Goal: Information Seeking & Learning: Learn about a topic

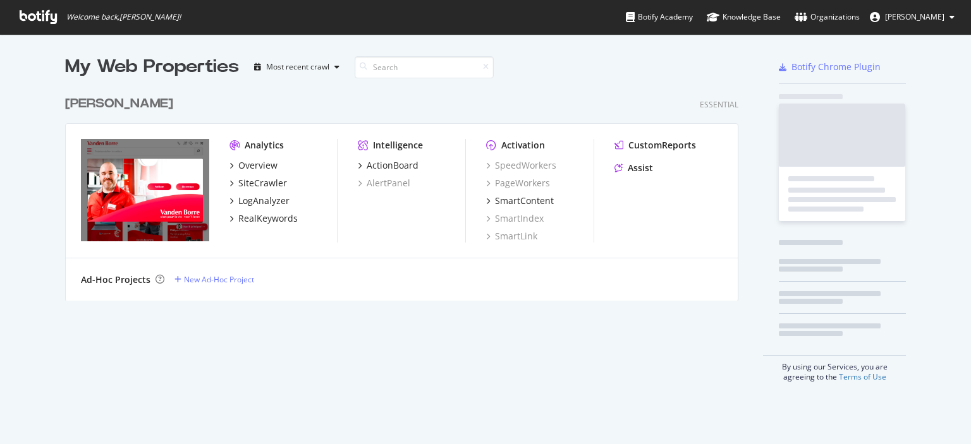
scroll to position [435, 951]
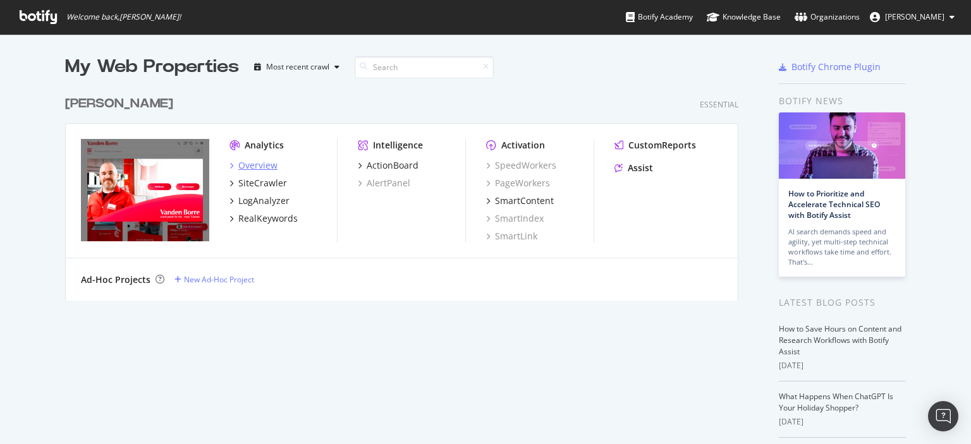
click at [264, 166] on div "Overview" at bounding box center [257, 165] width 39 height 13
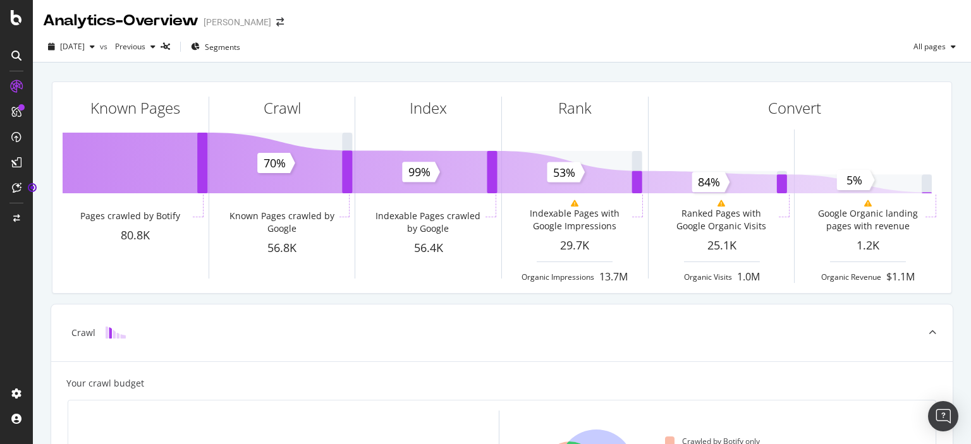
click at [50, 262] on div "Known Pages Pages crawled by Botify 80.8K Crawl Known Pages crawled by Google 5…" at bounding box center [501, 187] width 915 height 233
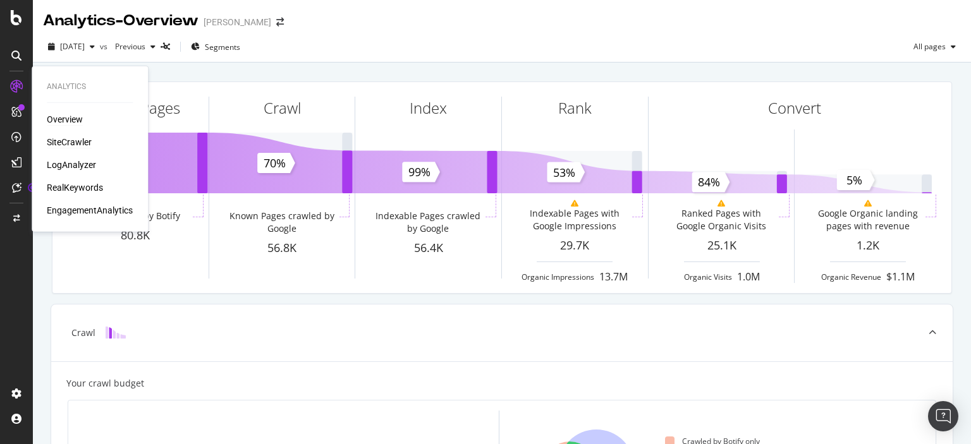
click at [75, 137] on div "SiteCrawler" at bounding box center [69, 142] width 45 height 13
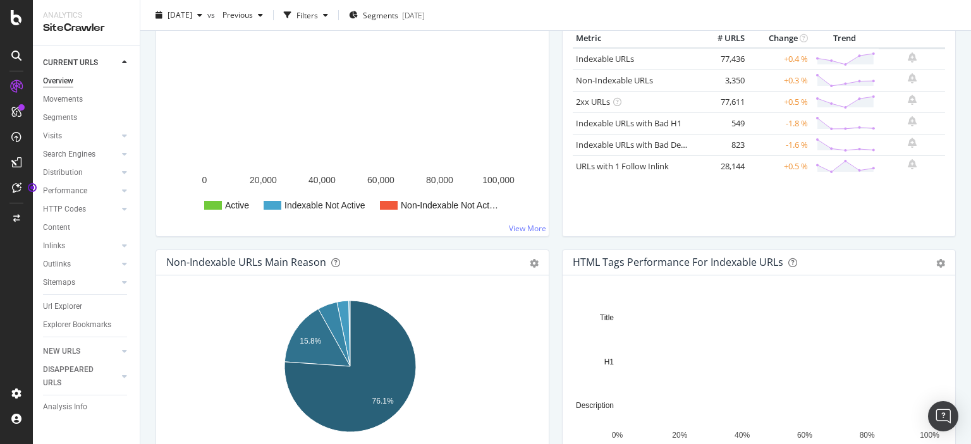
scroll to position [59, 0]
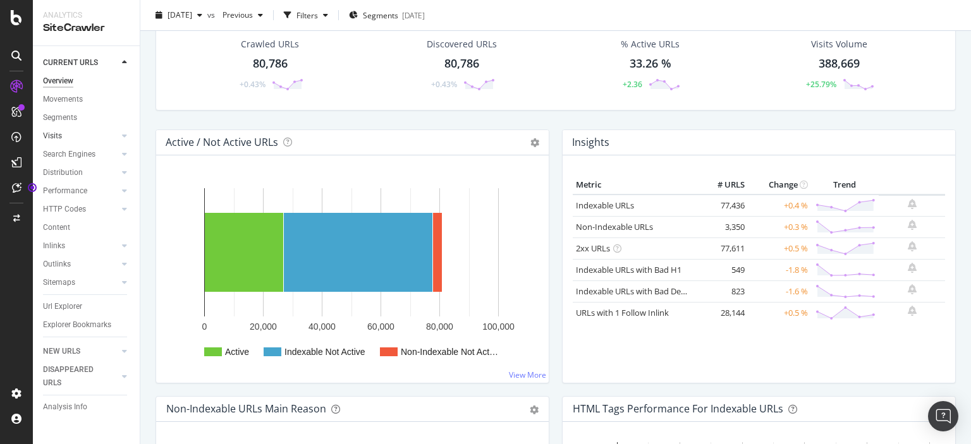
click at [67, 131] on link "Visits" at bounding box center [80, 136] width 75 height 13
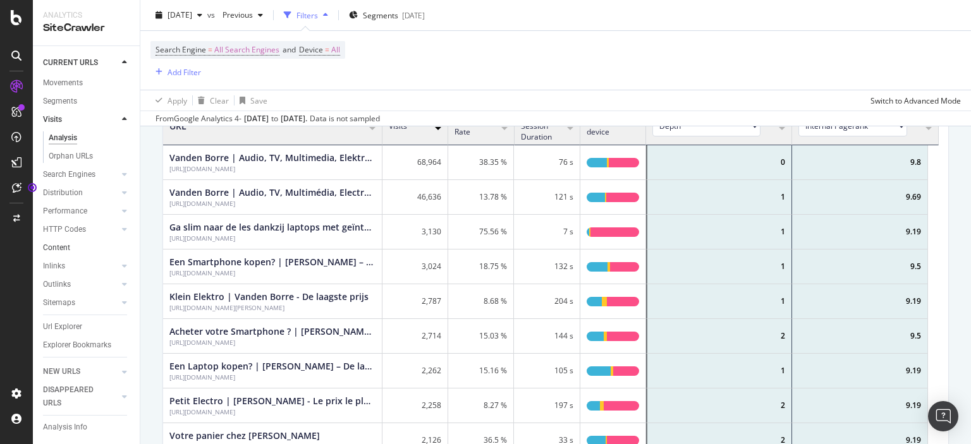
scroll to position [369, 766]
click at [78, 168] on div "Search Engines" at bounding box center [69, 174] width 52 height 13
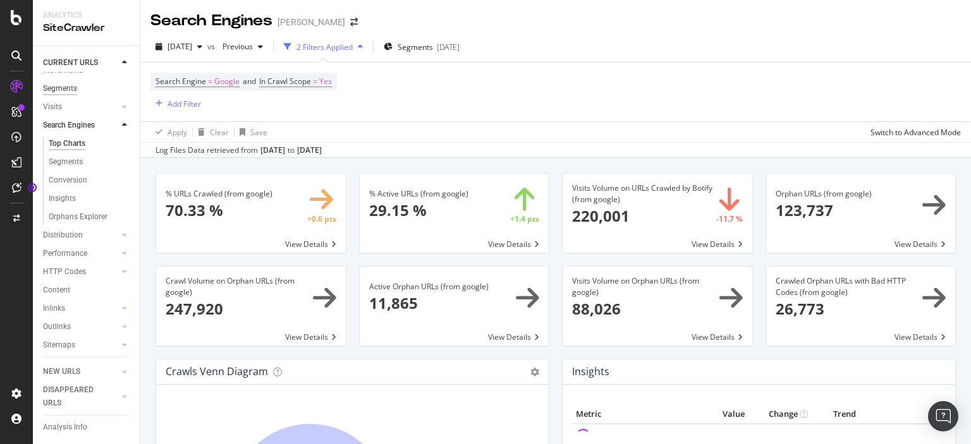
click at [68, 90] on div "Segments" at bounding box center [60, 88] width 34 height 13
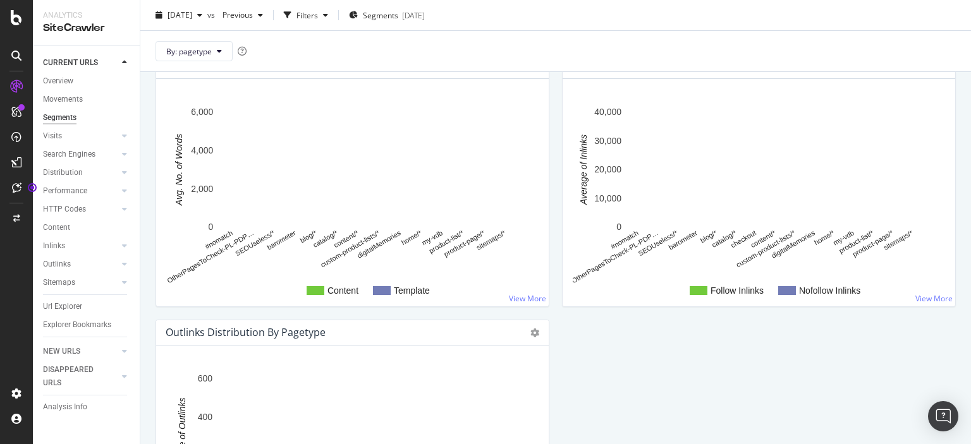
scroll to position [1453, 0]
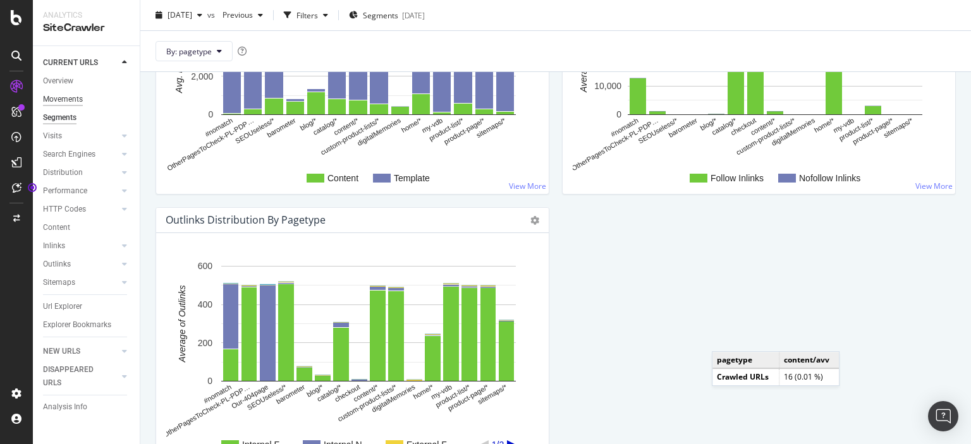
click at [66, 106] on div "Movements" at bounding box center [63, 99] width 40 height 13
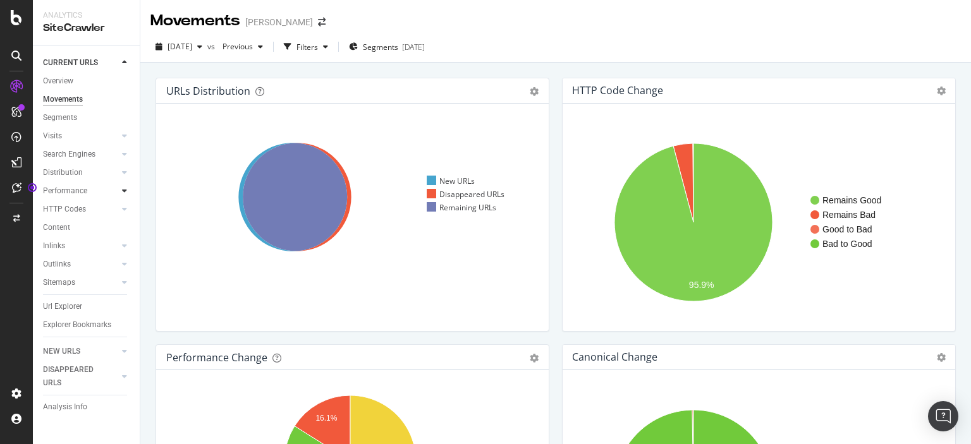
click at [126, 193] on icon at bounding box center [124, 191] width 5 height 8
click at [61, 212] on div "Top Charts" at bounding box center [67, 209] width 37 height 13
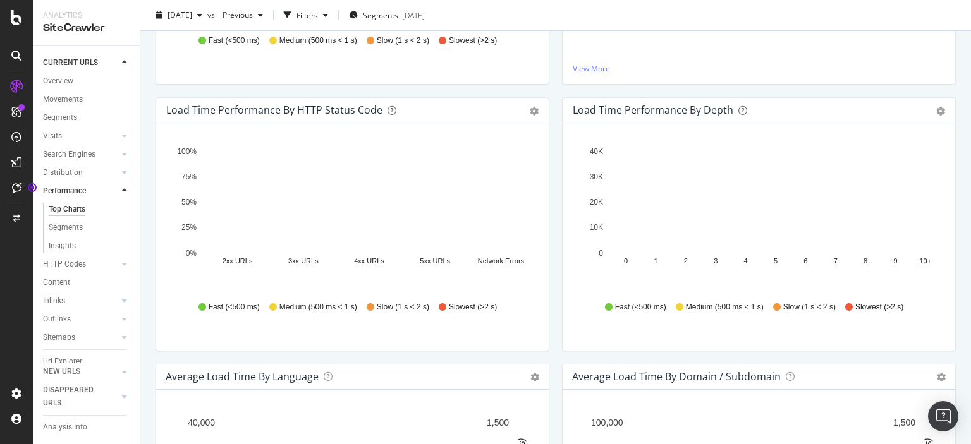
scroll to position [821, 0]
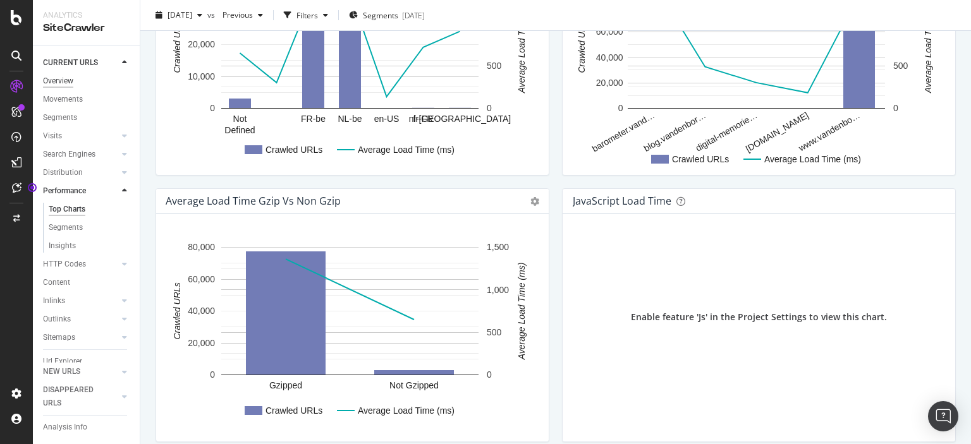
click at [61, 78] on div "Overview" at bounding box center [58, 81] width 30 height 13
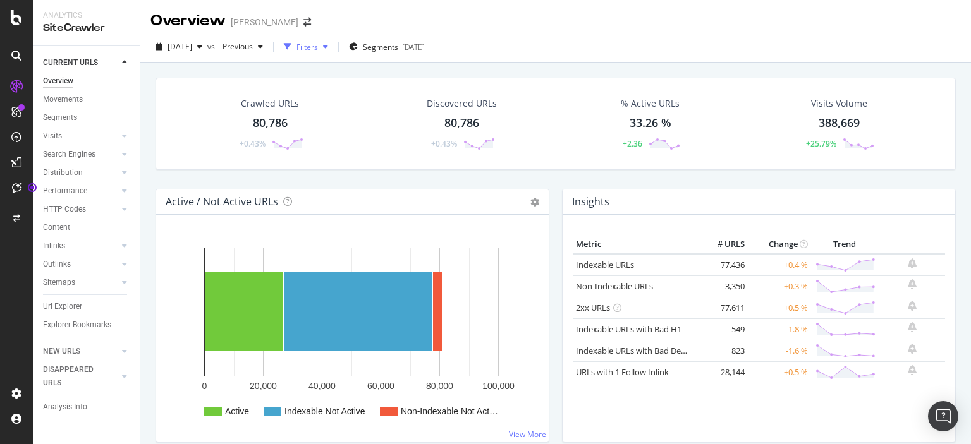
click at [333, 45] on div "button" at bounding box center [325, 47] width 15 height 8
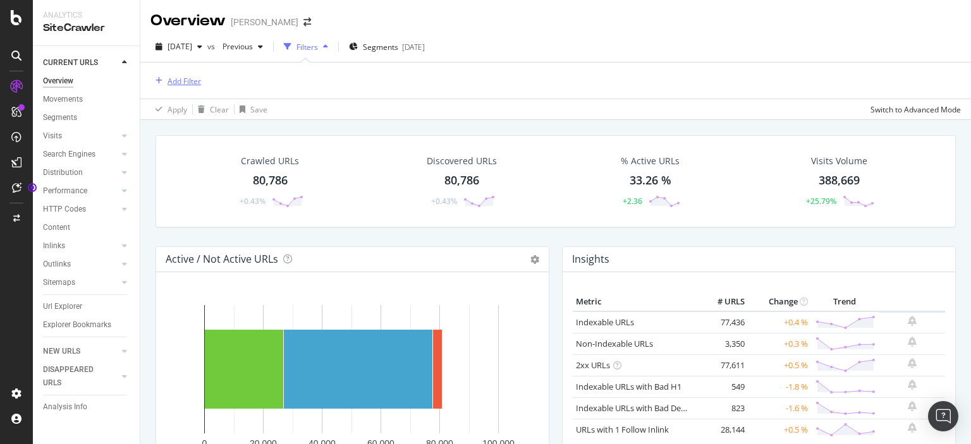
click at [172, 85] on div "Add Filter" at bounding box center [183, 81] width 33 height 11
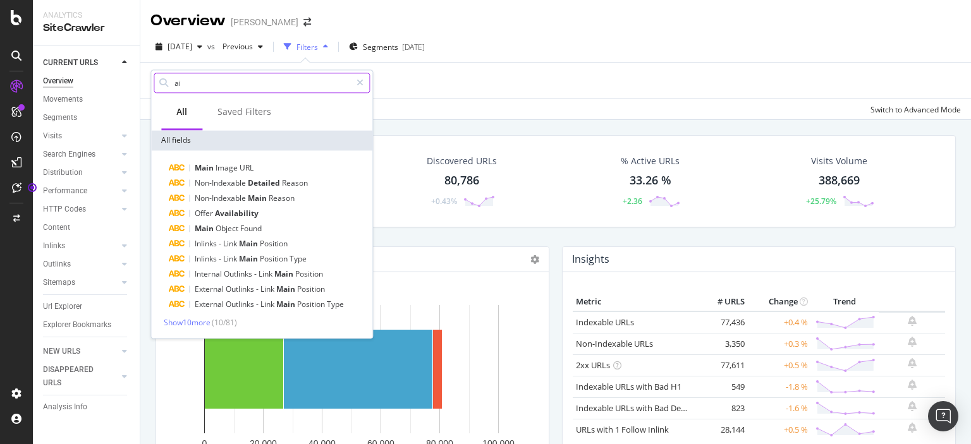
type input "a"
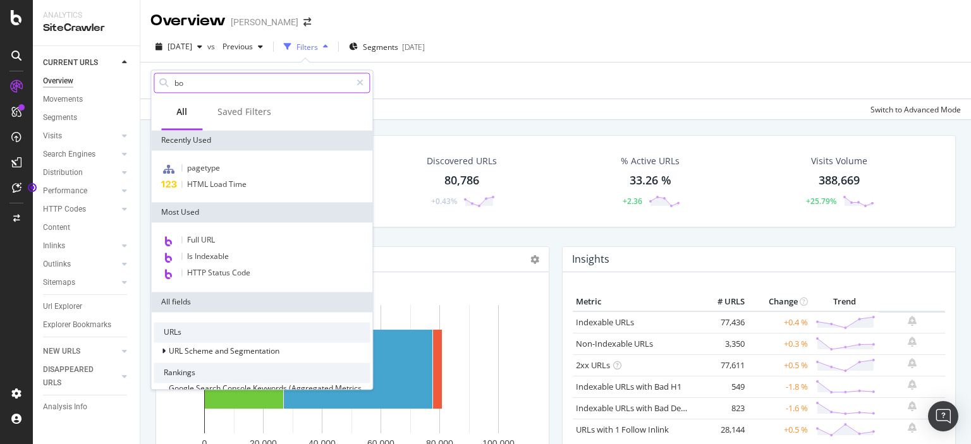
type input "bot"
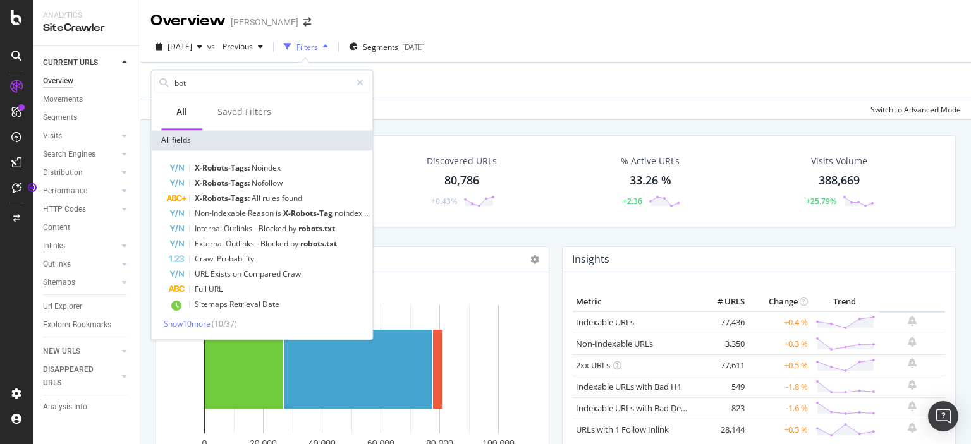
click at [445, 68] on div "Add Filter" at bounding box center [555, 81] width 810 height 36
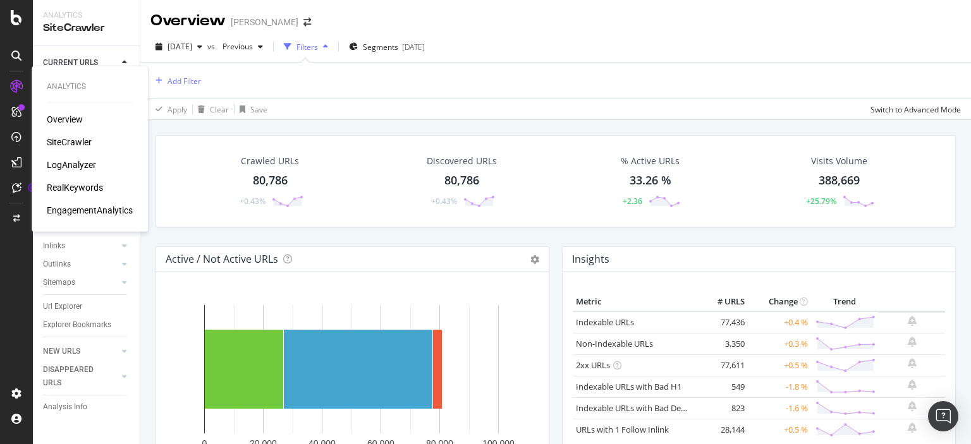
click at [79, 163] on div "LogAnalyzer" at bounding box center [71, 165] width 49 height 13
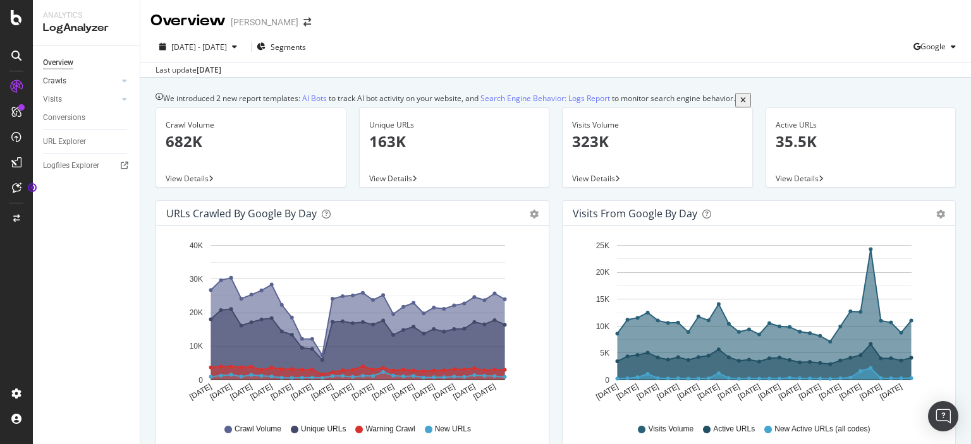
click at [68, 85] on link "Crawls" at bounding box center [80, 81] width 75 height 13
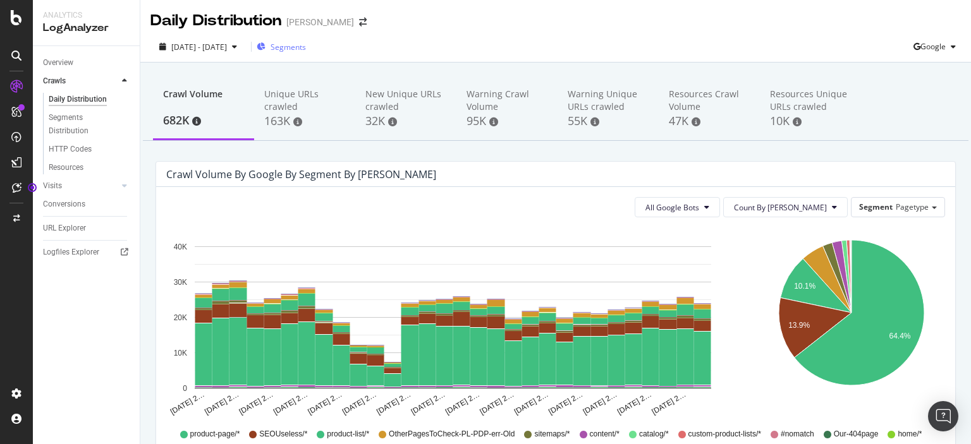
click at [301, 44] on div "Segments" at bounding box center [281, 47] width 49 height 11
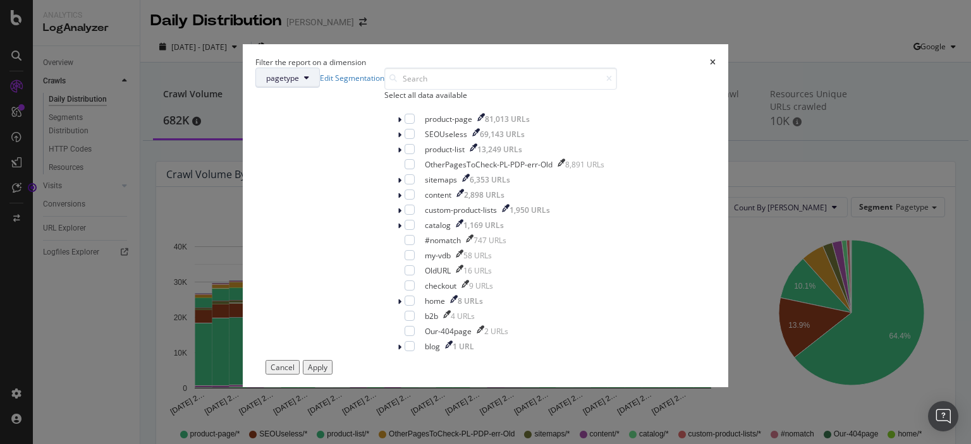
click at [320, 75] on button "pagetype" at bounding box center [287, 78] width 64 height 20
click at [693, 47] on div "Filter the report on a dimension pagetype Edit Segmentation Select all data ava…" at bounding box center [485, 222] width 971 height 444
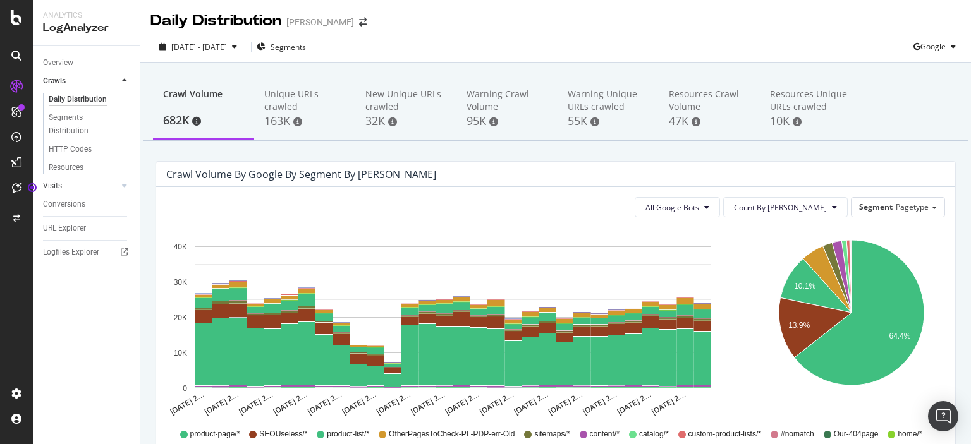
click at [104, 189] on link "Visits" at bounding box center [80, 185] width 75 height 13
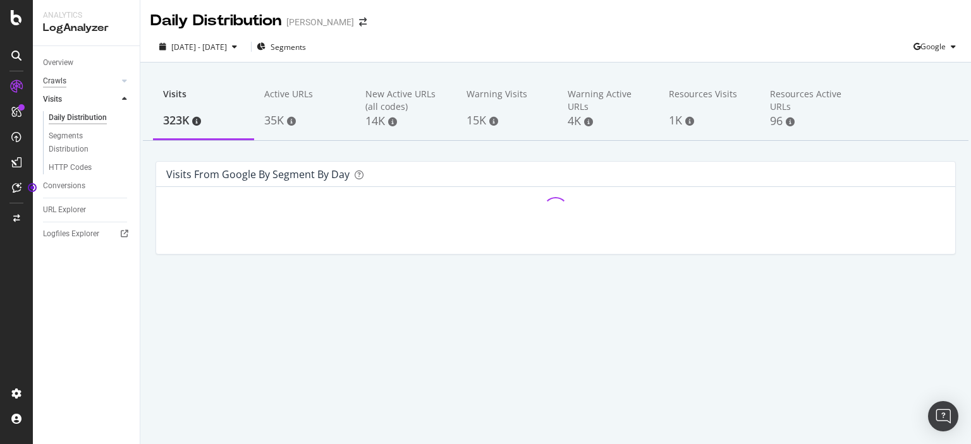
click at [66, 80] on div "Crawls" at bounding box center [54, 81] width 23 height 13
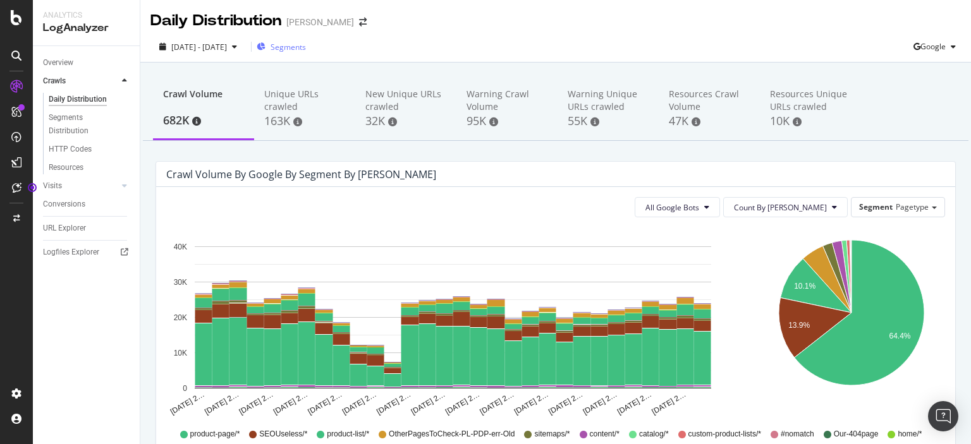
click at [303, 45] on div "Segments" at bounding box center [281, 47] width 49 height 11
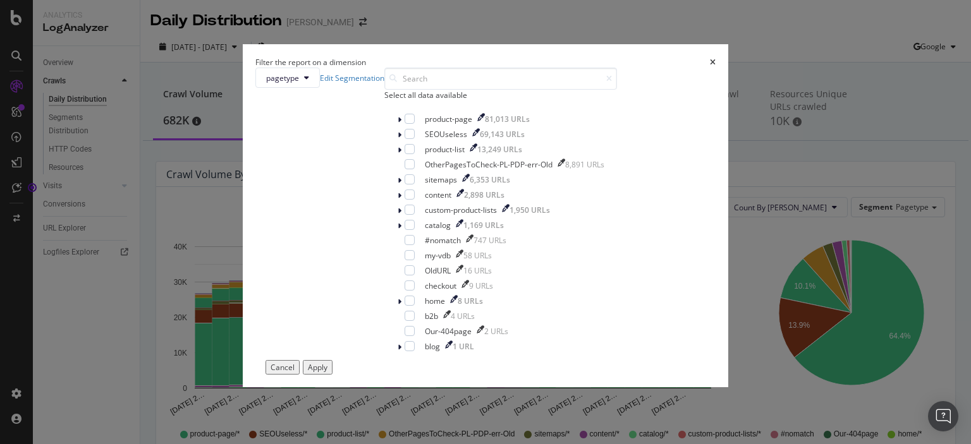
click at [710, 59] on icon "times" at bounding box center [713, 63] width 6 height 8
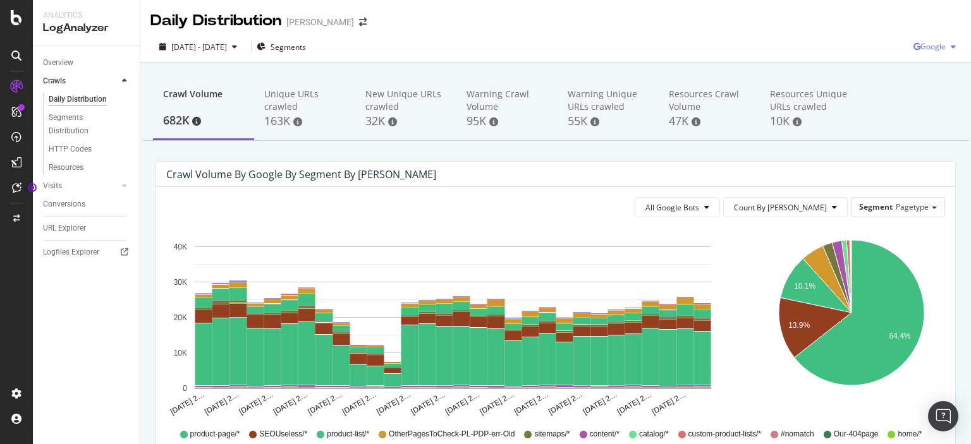
click at [945, 45] on div "button" at bounding box center [952, 47] width 15 height 8
click at [921, 118] on span "OpenAI" at bounding box center [932, 118] width 47 height 11
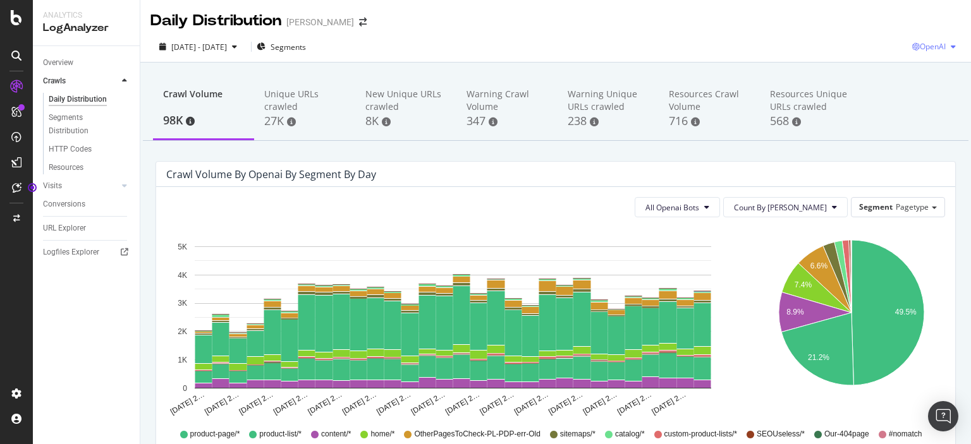
click at [928, 44] on span "OpenAI" at bounding box center [932, 46] width 26 height 11
click at [940, 143] on span "Other AI Bots" at bounding box center [931, 141] width 47 height 11
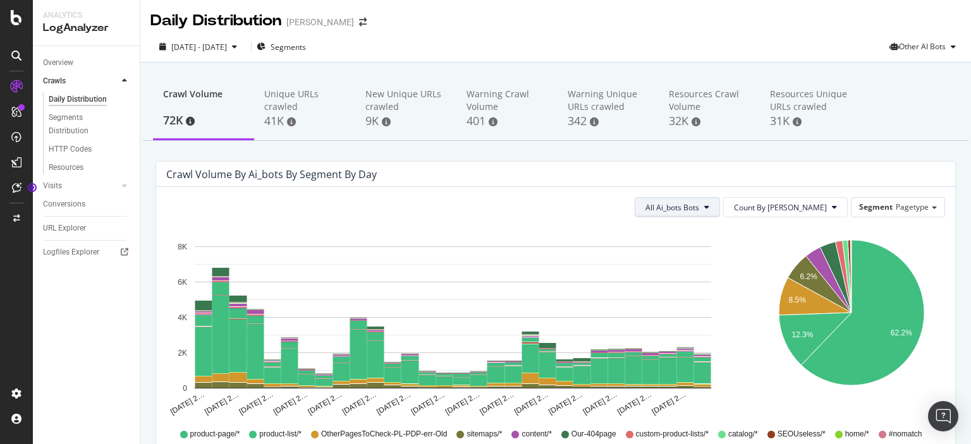
click at [699, 205] on span "All Ai_bots Bots" at bounding box center [672, 207] width 54 height 11
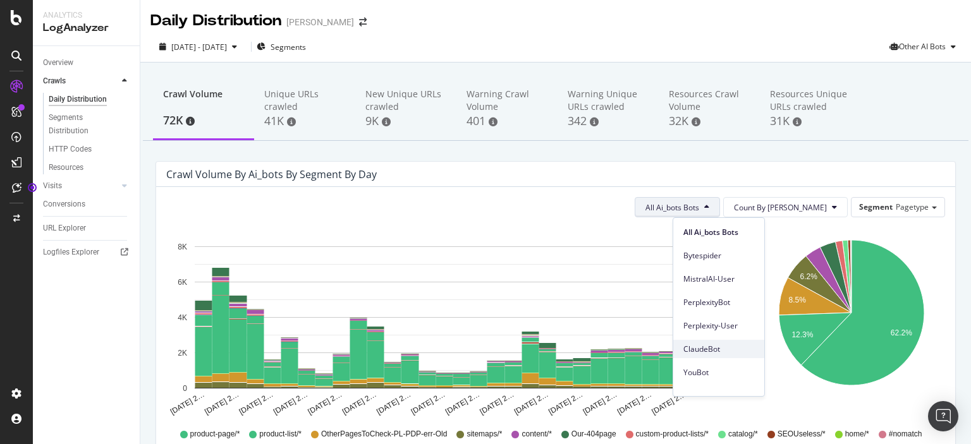
click at [718, 348] on span "ClaudeBot" at bounding box center [718, 349] width 71 height 11
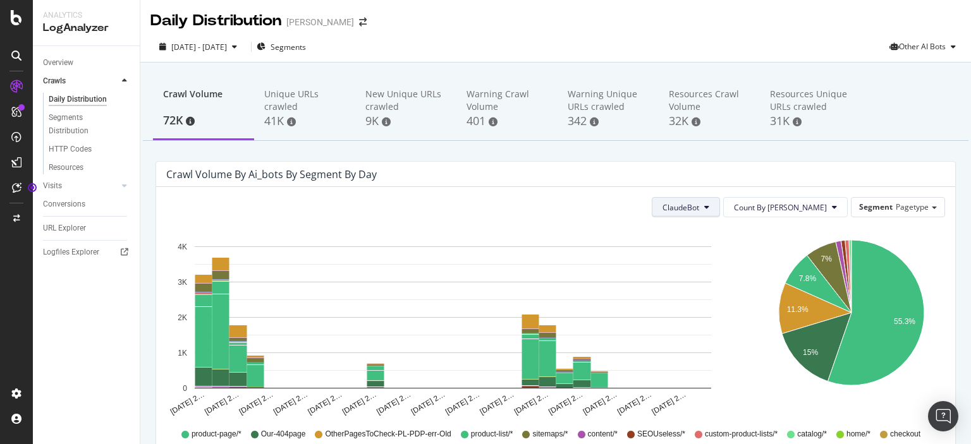
click at [699, 209] on span "ClaudeBot" at bounding box center [680, 207] width 37 height 11
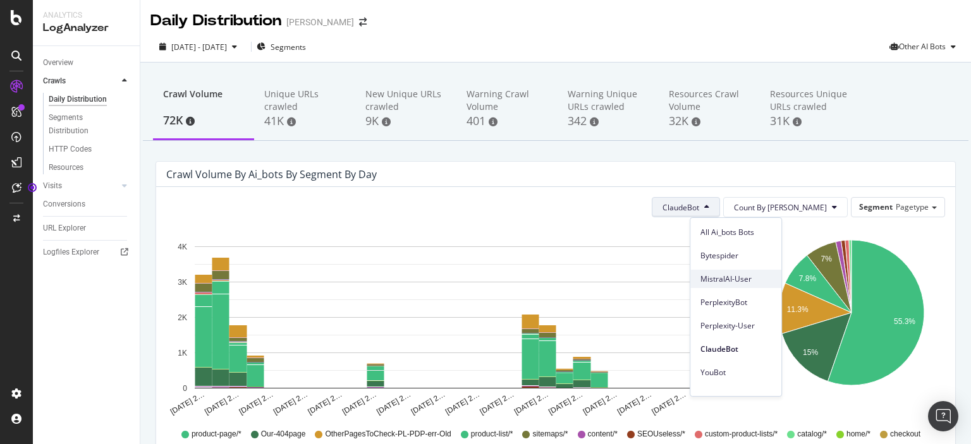
click at [742, 286] on div "MistralAI-User" at bounding box center [735, 279] width 91 height 18
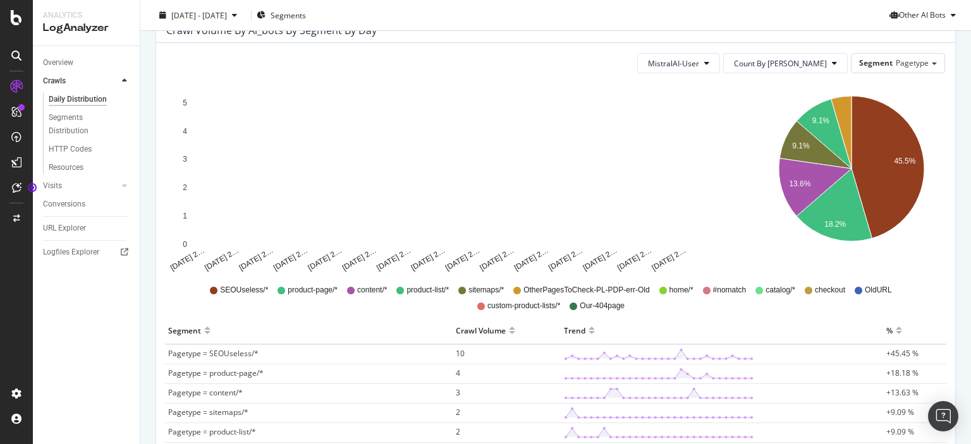
scroll to position [63, 0]
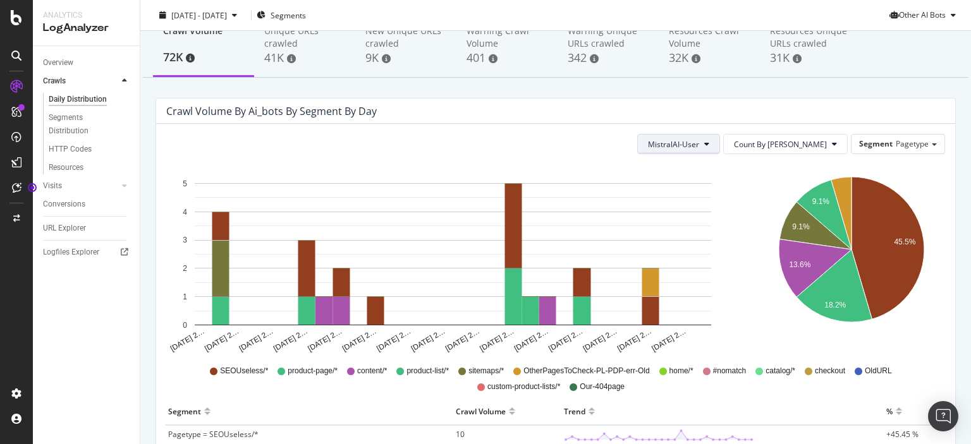
click at [699, 146] on span "MistralAI-User" at bounding box center [673, 144] width 51 height 11
click at [736, 237] on span "PerplexityBot" at bounding box center [722, 239] width 71 height 11
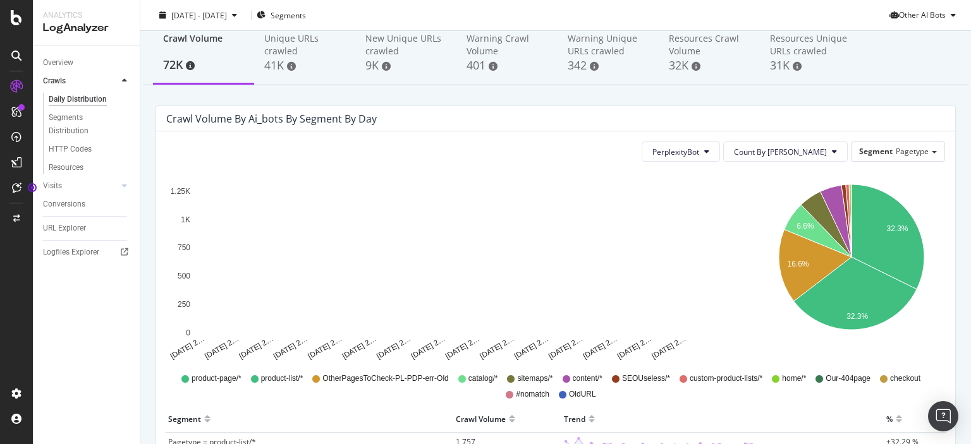
scroll to position [0, 0]
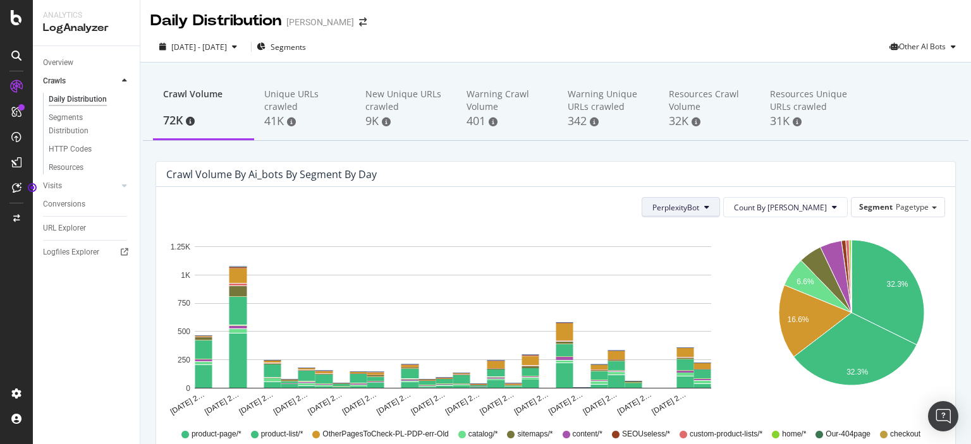
click at [699, 202] on span "PerplexityBot" at bounding box center [675, 207] width 47 height 11
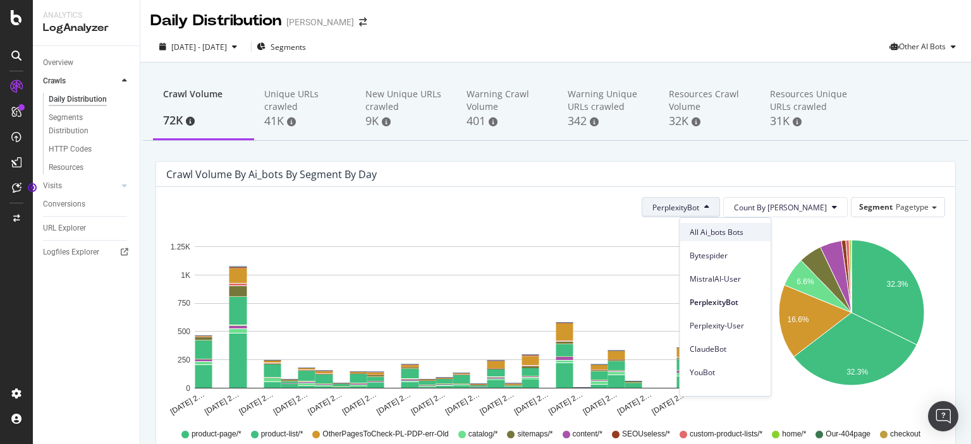
click at [734, 233] on span "All Ai_bots Bots" at bounding box center [724, 232] width 71 height 11
